Goal: Task Accomplishment & Management: Use online tool/utility

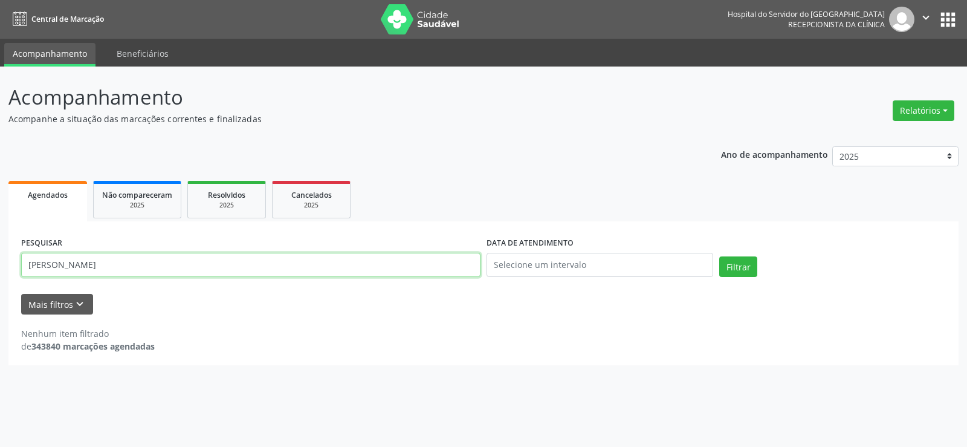
click at [218, 267] on input "[PERSON_NAME]" at bounding box center [250, 265] width 459 height 24
paste input "[PERSON_NAME]"
click at [719, 256] on button "Filtrar" at bounding box center [738, 266] width 38 height 21
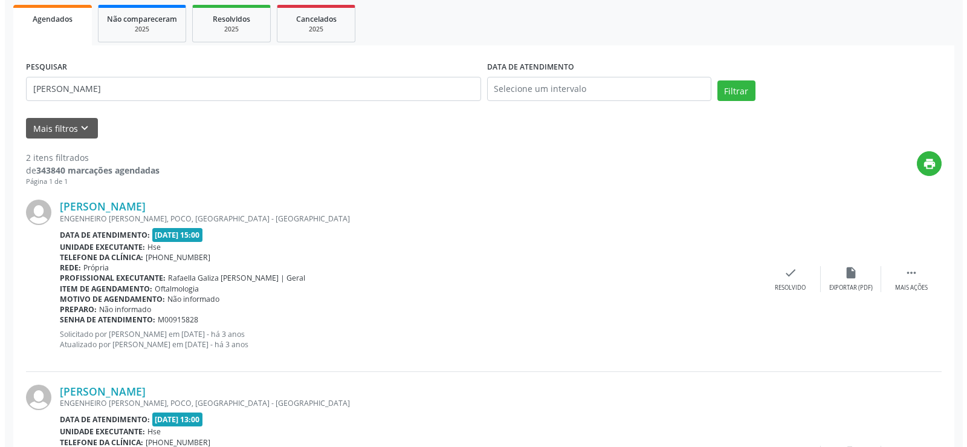
scroll to position [296, 0]
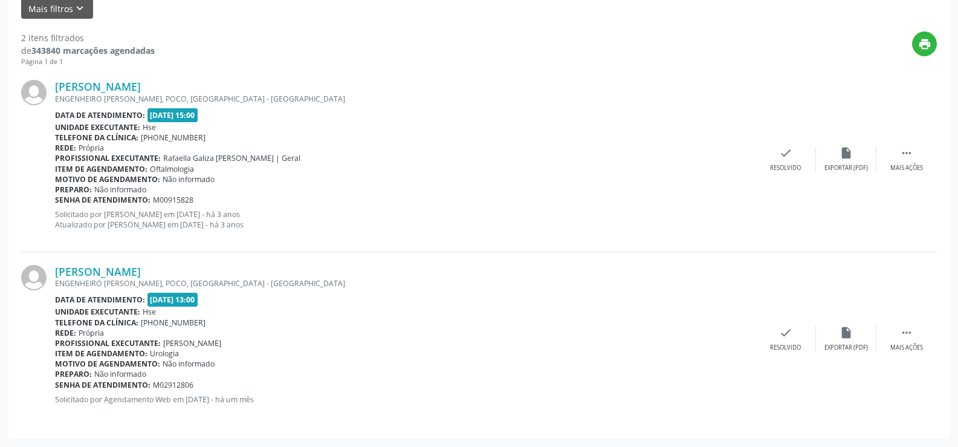
click at [180, 262] on div "[PERSON_NAME] ENGENHEIRO [PERSON_NAME], POCO, [GEOGRAPHIC_DATA] - [GEOGRAPHIC_D…" at bounding box center [479, 338] width 916 height 173
click at [141, 277] on link "[PERSON_NAME]" at bounding box center [98, 271] width 86 height 13
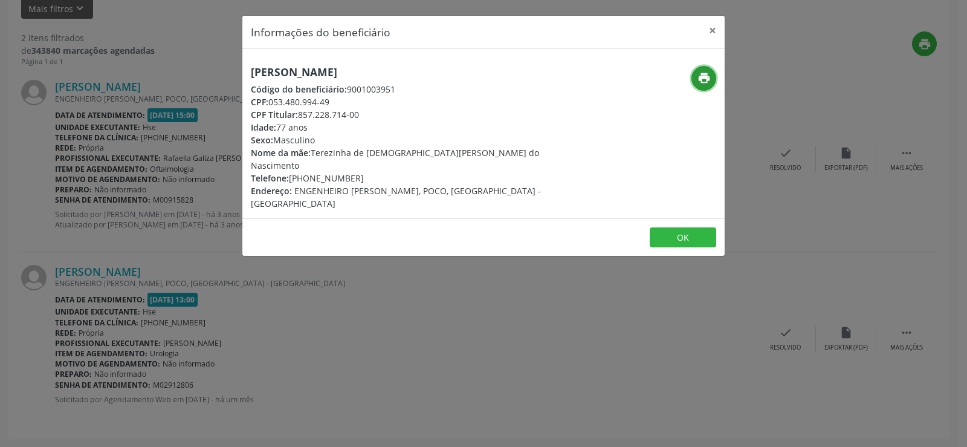
click at [713, 73] on button "print" at bounding box center [703, 78] width 25 height 25
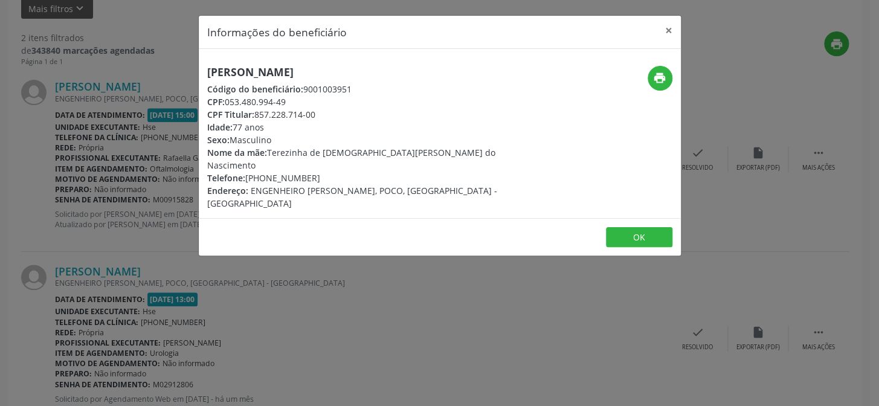
click at [105, 129] on div "Informações do beneficiário × [PERSON_NAME] Código do beneficiário: 9001003951 …" at bounding box center [439, 203] width 879 height 406
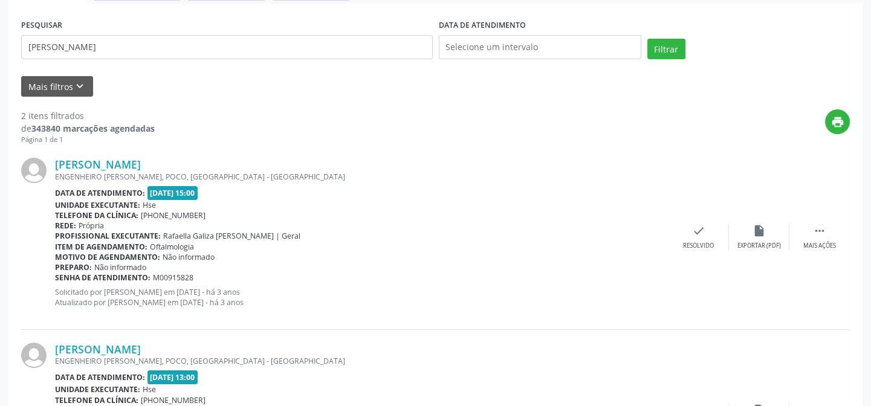
scroll to position [131, 0]
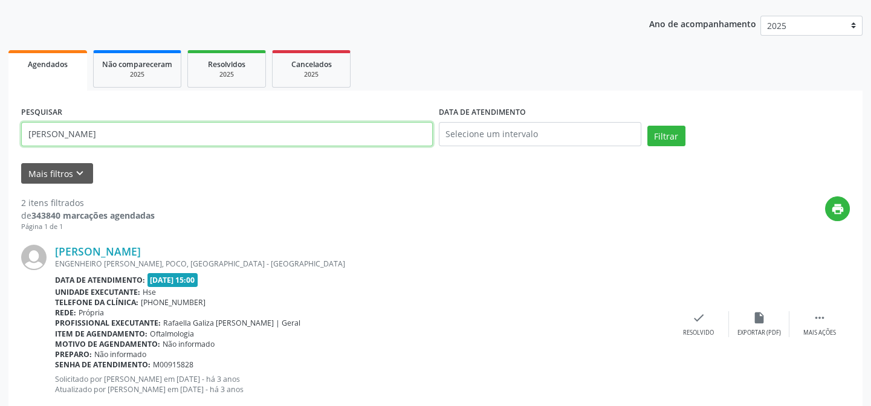
click at [160, 137] on input "[PERSON_NAME]" at bounding box center [227, 134] width 412 height 24
paste input "EDILANE [PERSON_NAME]"
click at [647, 126] on button "Filtrar" at bounding box center [666, 136] width 38 height 21
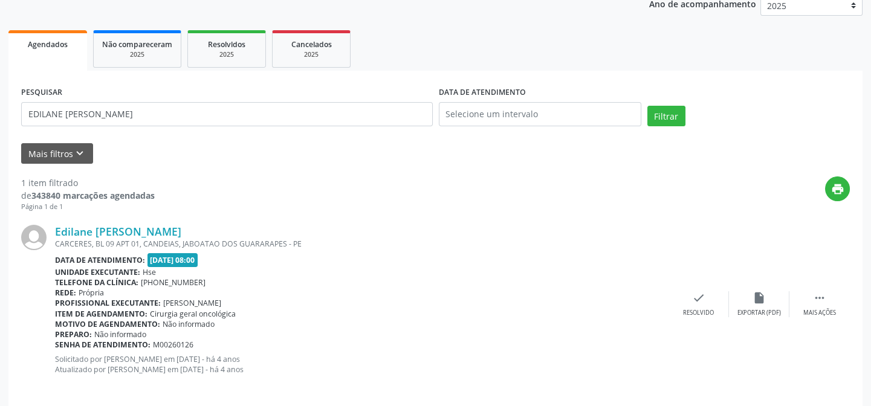
scroll to position [161, 0]
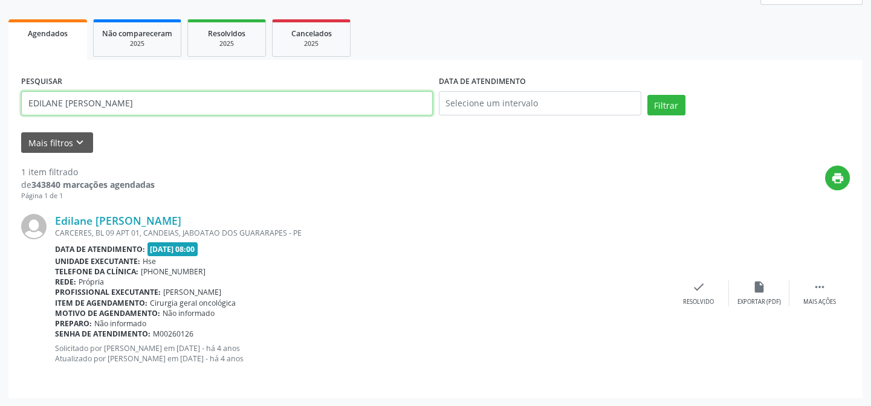
click at [179, 102] on input "EDILANE [PERSON_NAME]" at bounding box center [227, 103] width 412 height 24
paste input "[PERSON_NAME]"
type input "[PERSON_NAME]"
click at [647, 95] on button "Filtrar" at bounding box center [666, 105] width 38 height 21
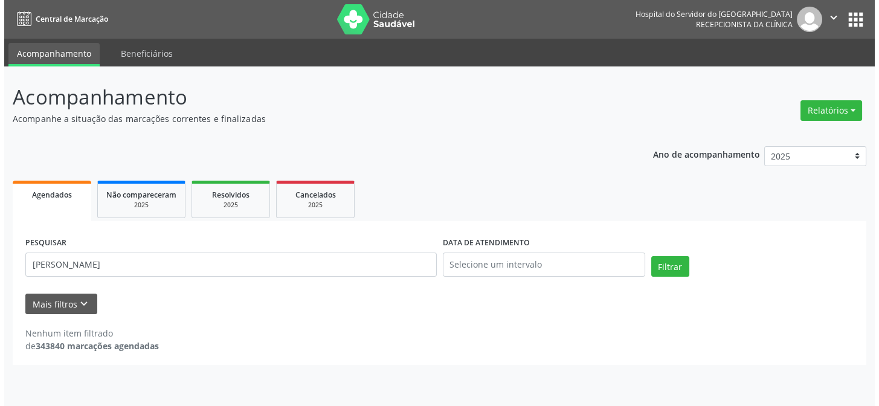
scroll to position [0, 0]
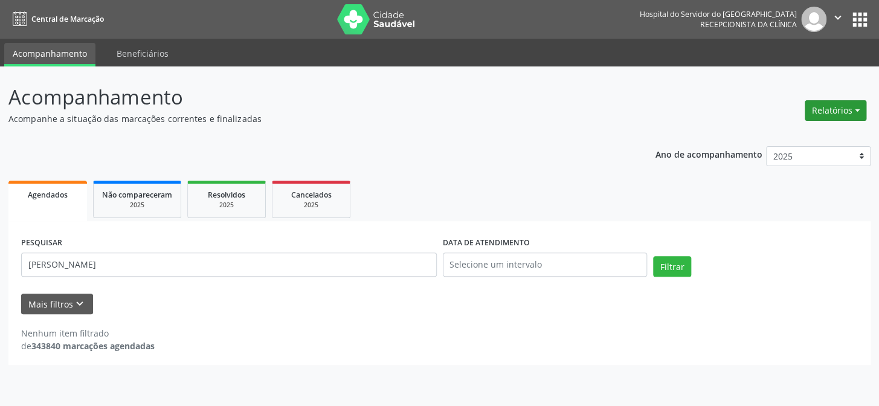
click at [841, 111] on button "Relatórios" at bounding box center [836, 110] width 62 height 21
click at [803, 124] on ul "Agendamentos Procedimentos realizados" at bounding box center [801, 145] width 131 height 44
click at [800, 128] on link "Agendamentos" at bounding box center [802, 136] width 130 height 17
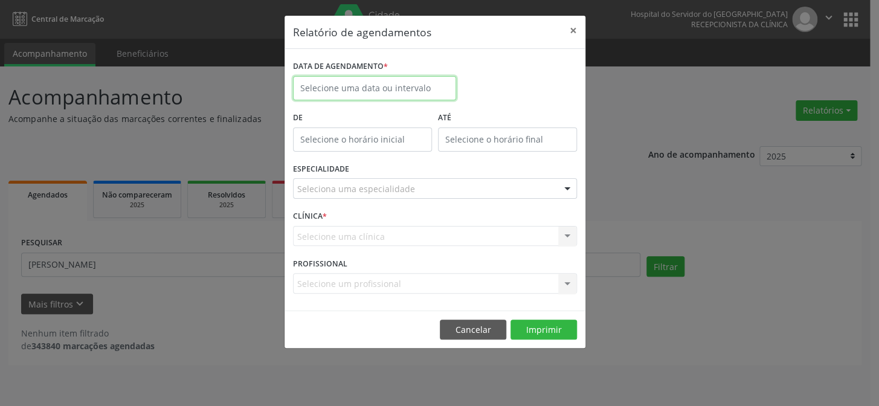
click at [395, 87] on input "text" at bounding box center [374, 88] width 163 height 24
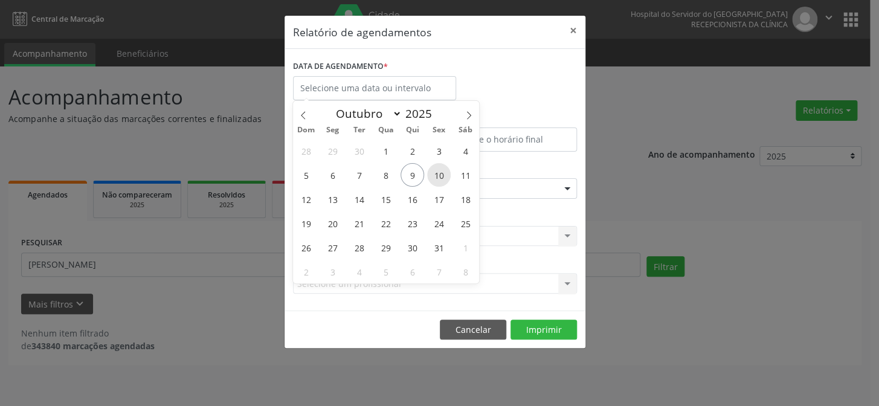
click at [441, 168] on span "10" at bounding box center [439, 175] width 24 height 24
type input "[DATE]"
click at [441, 168] on span "10" at bounding box center [439, 175] width 24 height 24
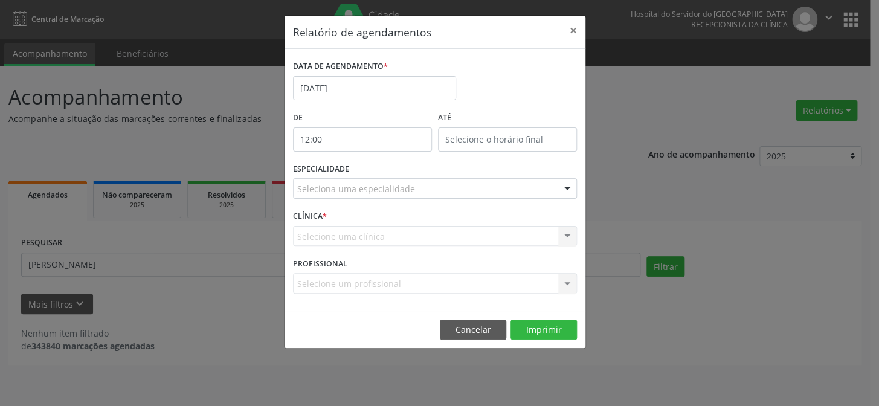
click at [365, 132] on input "12:00" at bounding box center [362, 140] width 139 height 24
click at [383, 171] on span at bounding box center [380, 171] width 8 height 12
type input "11:00"
type input "11"
click at [383, 171] on span at bounding box center [380, 171] width 8 height 12
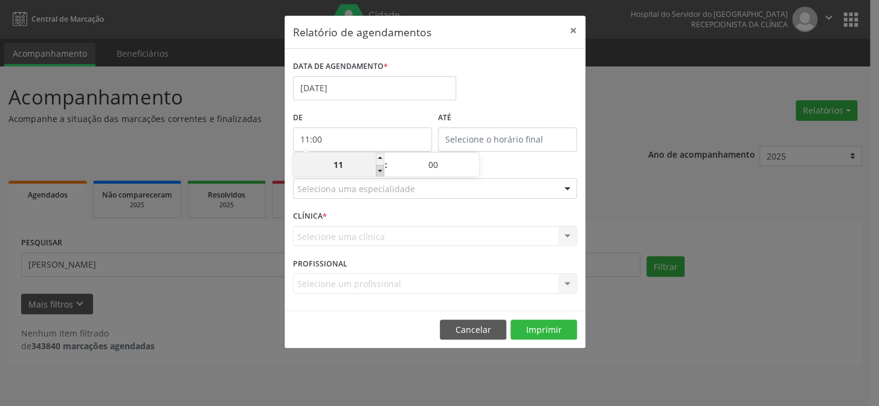
type input "10:00"
type input "10"
click at [383, 171] on span at bounding box center [380, 171] width 8 height 12
type input "09:00"
type input "09"
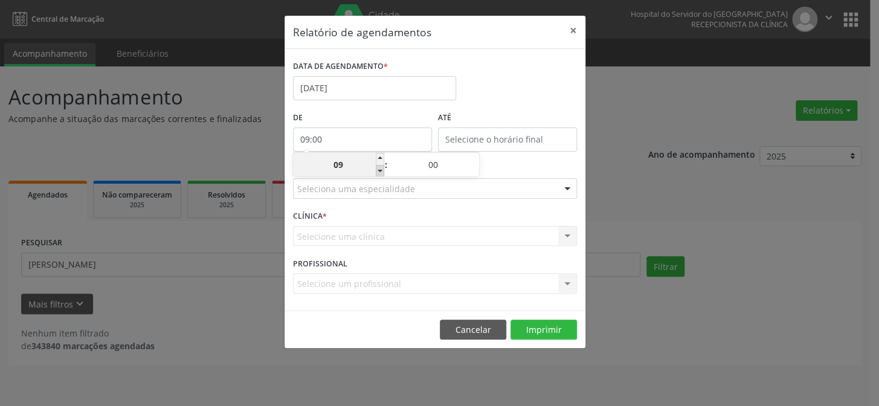
click at [383, 171] on span at bounding box center [380, 171] width 8 height 12
type input "08:00"
type input "08"
click at [383, 171] on span at bounding box center [380, 171] width 8 height 12
type input "07:00"
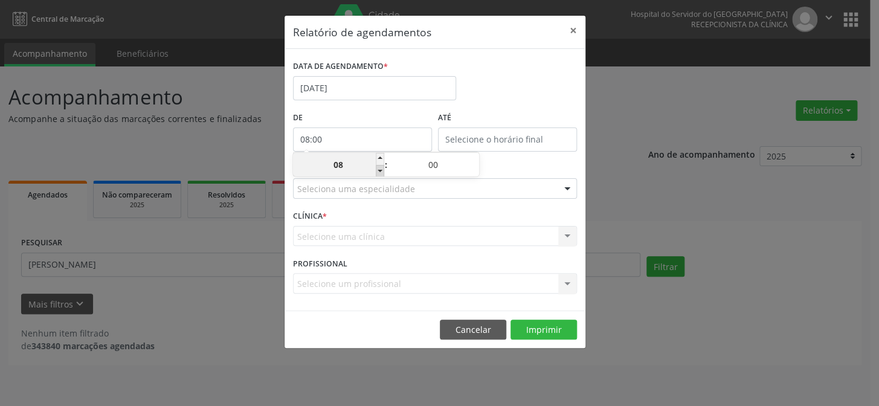
type input "07"
click at [383, 171] on span at bounding box center [380, 171] width 8 height 12
type input "06:00"
type input "06"
click at [513, 97] on div "DATA DE AGENDAMENTO * [DATE]" at bounding box center [435, 82] width 290 height 51
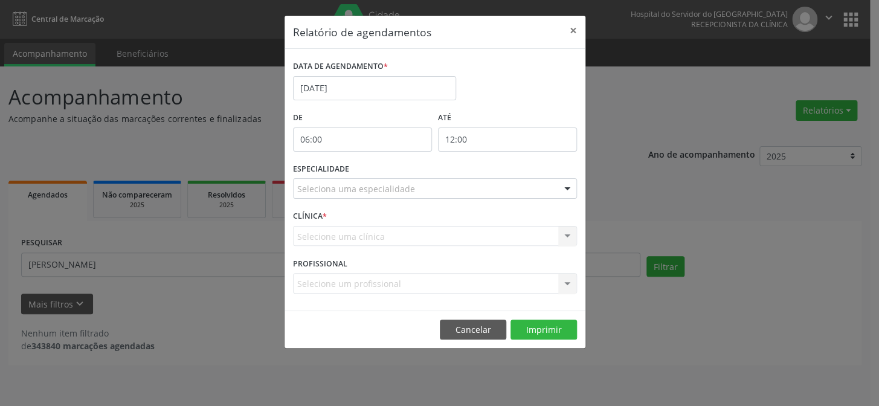
click at [501, 130] on input "12:00" at bounding box center [507, 140] width 139 height 24
click at [527, 168] on span at bounding box center [525, 171] width 8 height 12
type input "11:00"
type input "11"
click at [620, 173] on span at bounding box center [620, 171] width 8 height 12
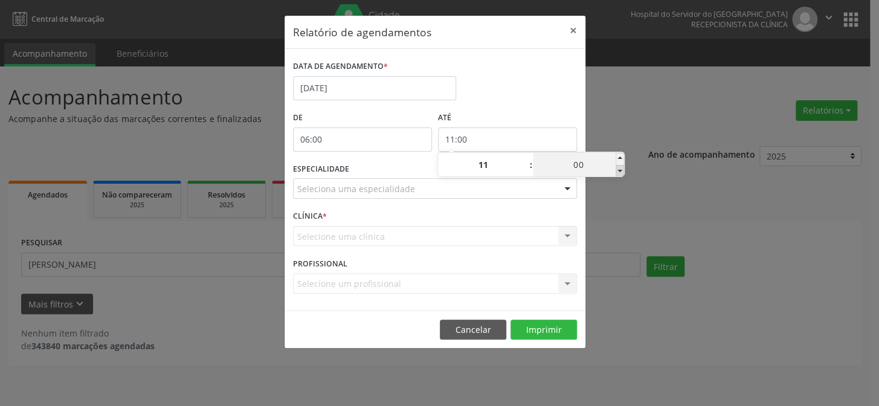
type input "10:55"
type input "10"
type input "55"
click at [549, 94] on div "DATA DE AGENDAMENTO * [DATE]" at bounding box center [435, 82] width 290 height 51
click at [525, 190] on div "Seleciona uma especialidade" at bounding box center [435, 188] width 284 height 21
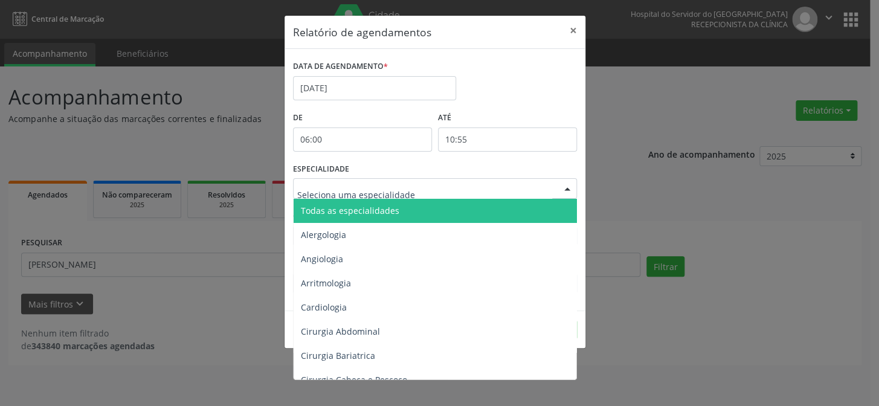
click at [521, 208] on span "Todas as especialidades" at bounding box center [436, 211] width 285 height 24
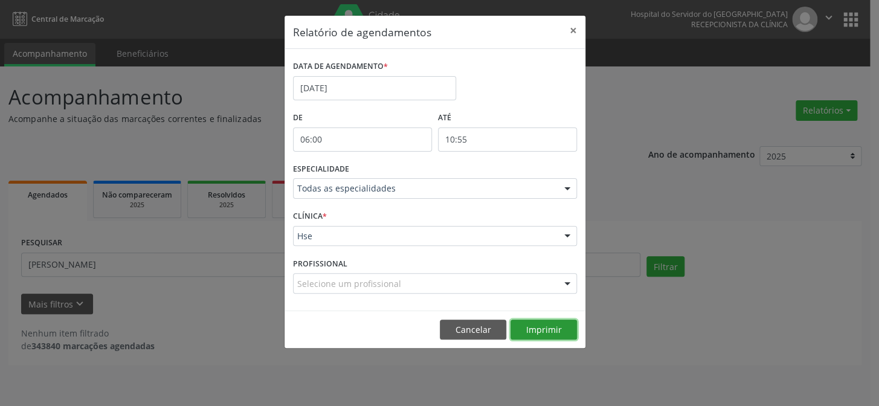
click at [543, 329] on button "Imprimir" at bounding box center [544, 330] width 66 height 21
